Goal: Task Accomplishment & Management: Manage account settings

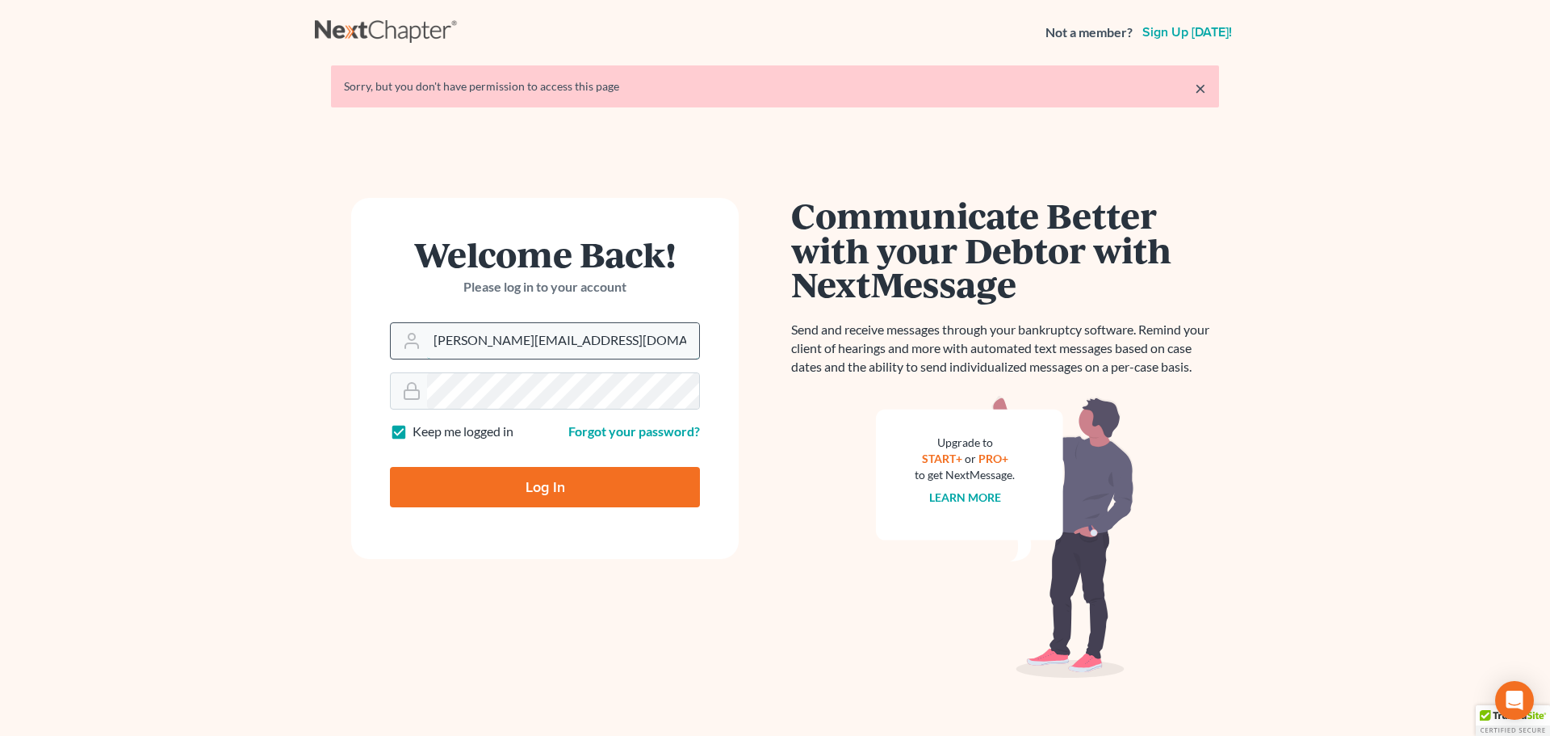
click at [583, 342] on input "[PERSON_NAME][EMAIL_ADDRESS][DOMAIN_NAME]" at bounding box center [563, 341] width 272 height 36
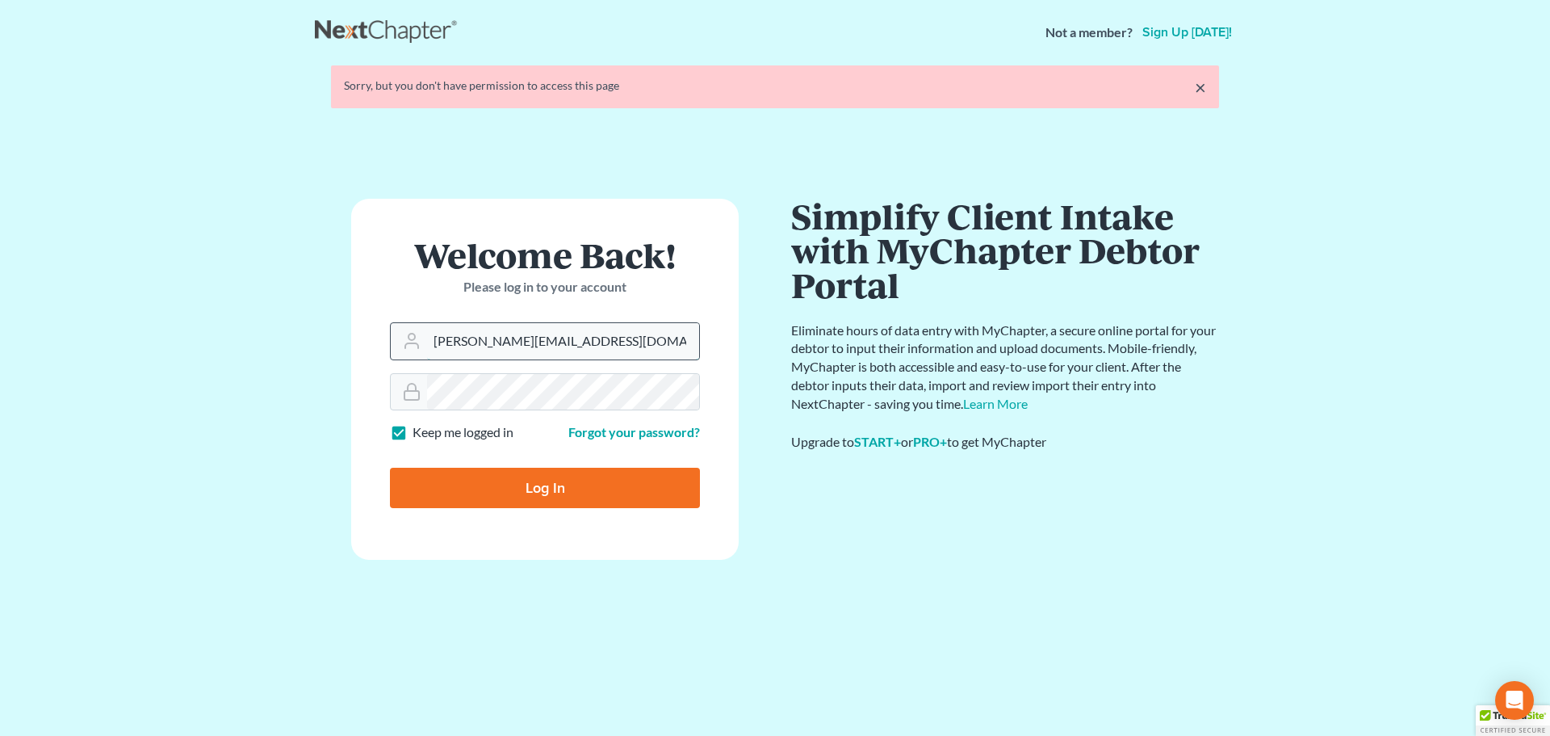
type input "[PERSON_NAME][EMAIL_ADDRESS][DOMAIN_NAME]"
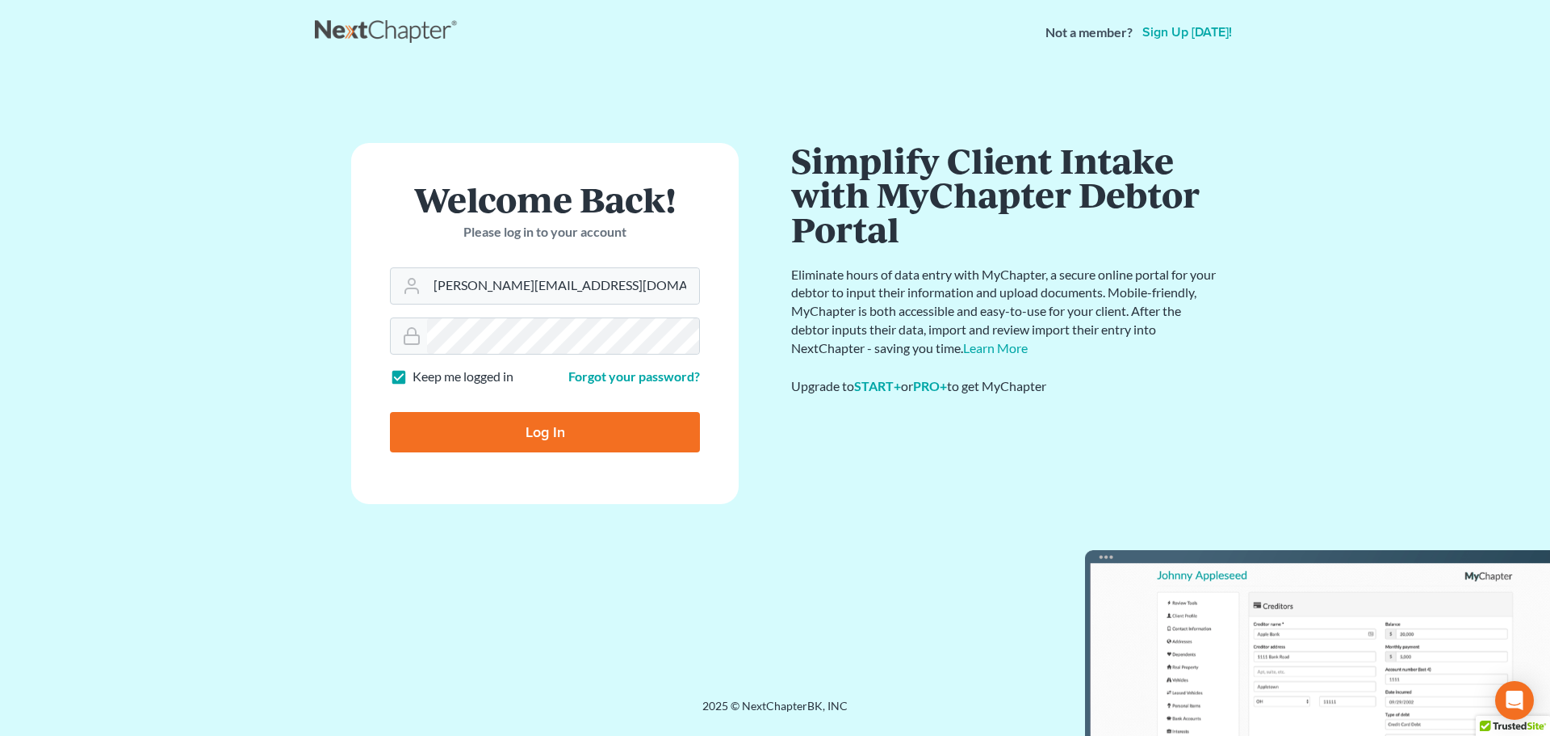
click at [549, 425] on input "Log In" at bounding box center [545, 432] width 310 height 40
type input "Thinking..."
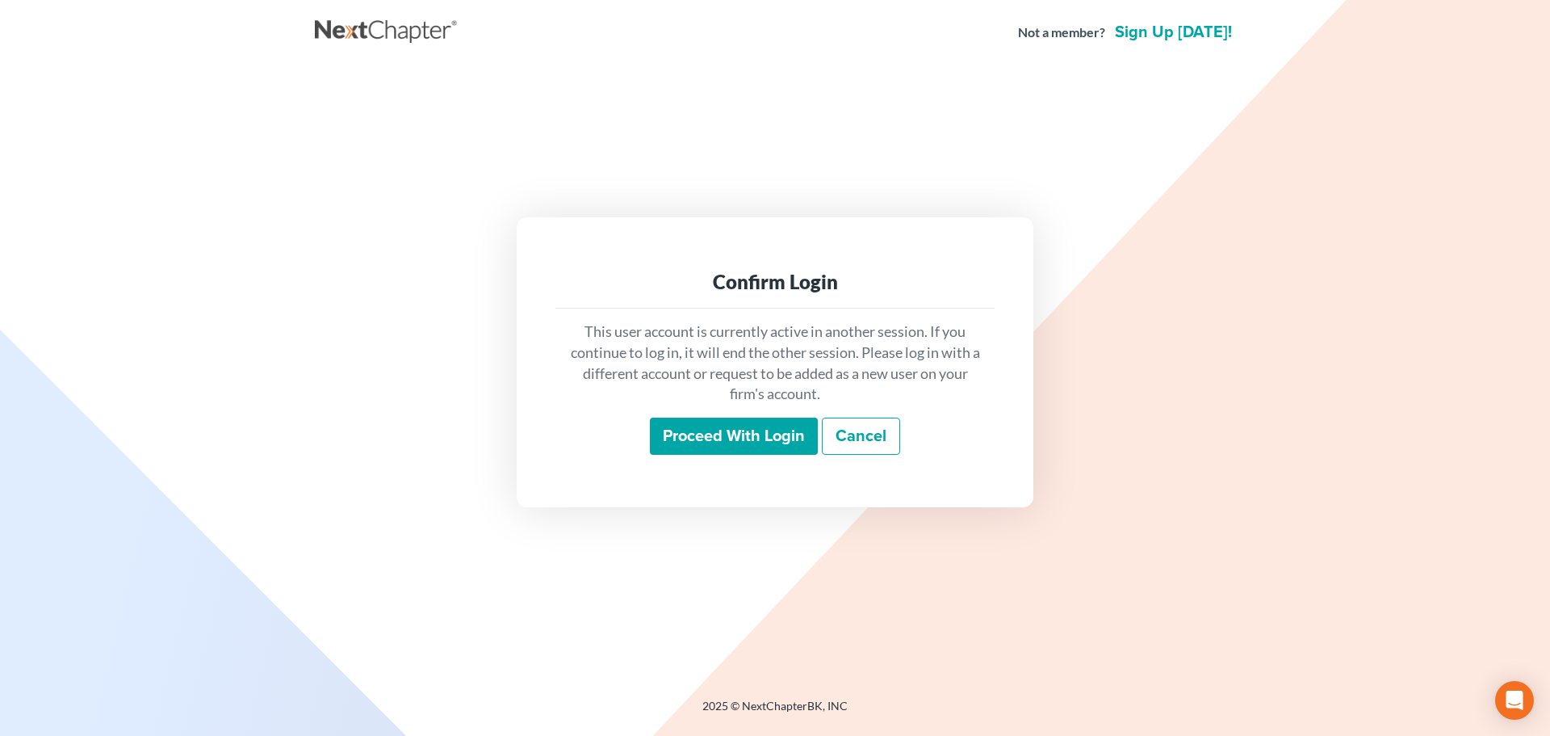
click at [703, 436] on input "Proceed with login" at bounding box center [734, 435] width 168 height 37
